Goal: Information Seeking & Learning: Learn about a topic

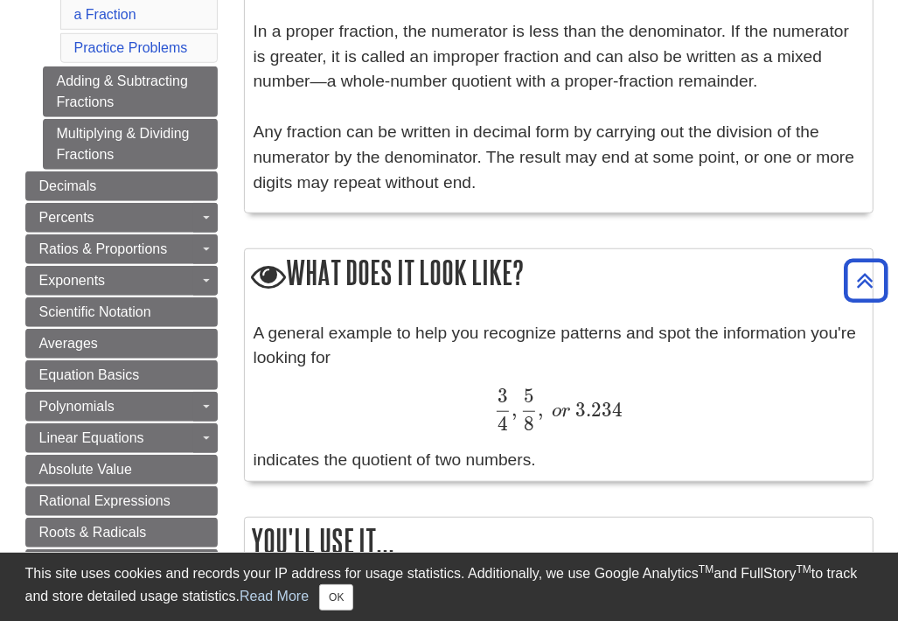
scroll to position [717, 0]
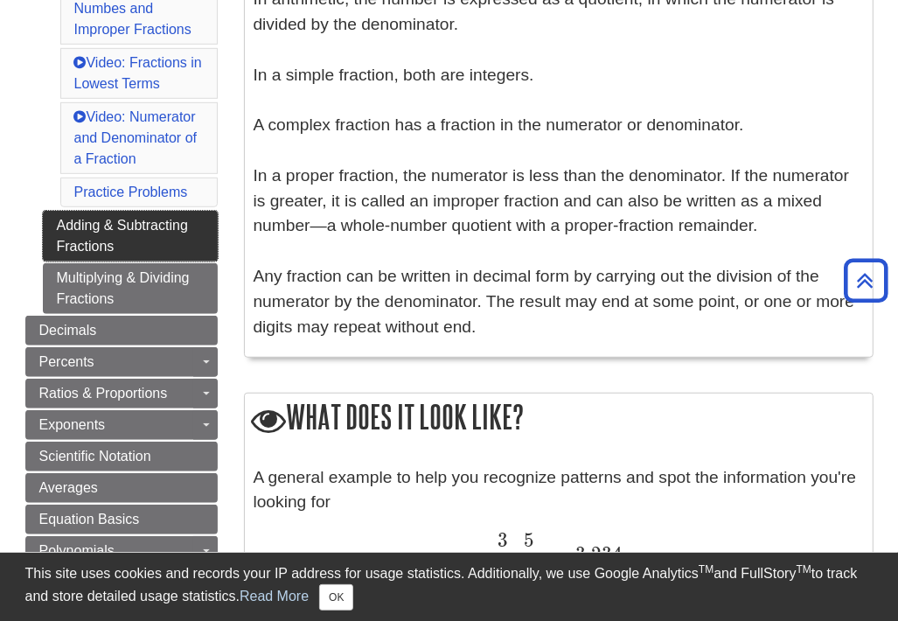
click at [99, 230] on link "Adding & Subtracting Fractions" at bounding box center [130, 236] width 175 height 51
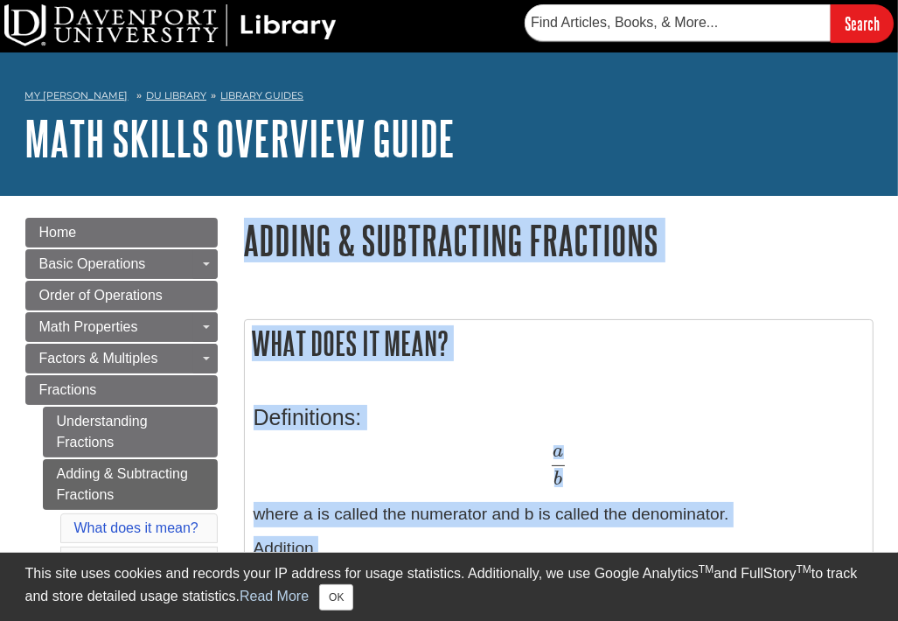
drag, startPoint x: 680, startPoint y: 351, endPoint x: 248, endPoint y: 221, distance: 450.2
copy div "Adding & Subtracting Fractions What does it mean? Definitions: a b a b where a …"
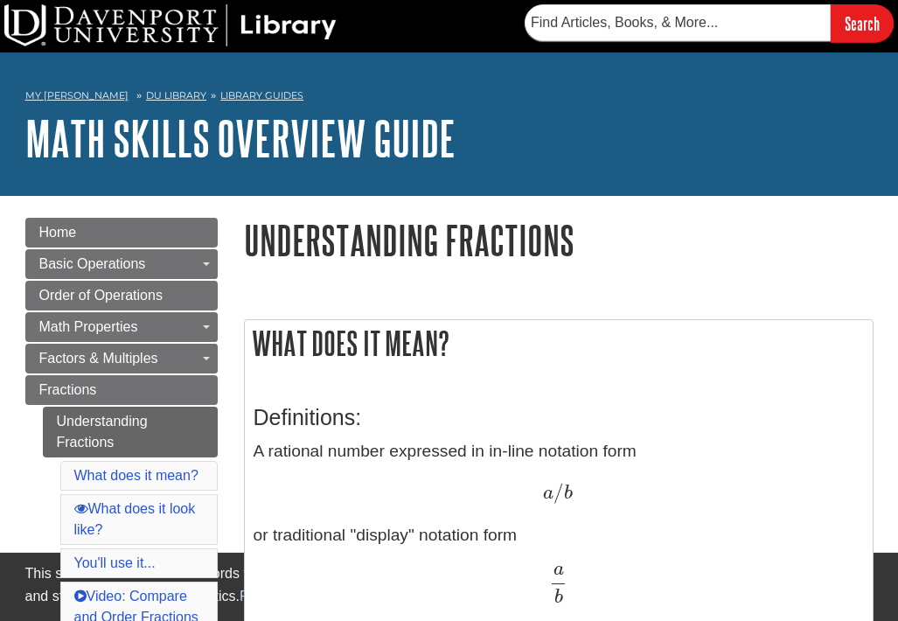
scroll to position [717, 0]
